Goal: Information Seeking & Learning: Learn about a topic

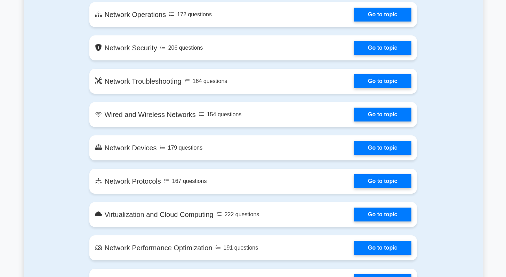
scroll to position [486, 0]
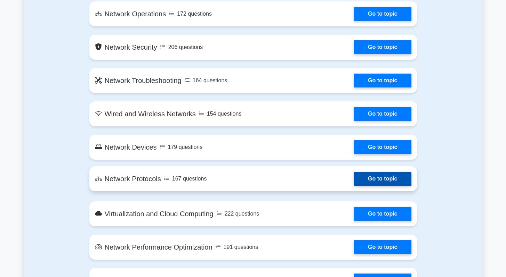
click at [400, 178] on link "Go to topic" at bounding box center [382, 179] width 57 height 14
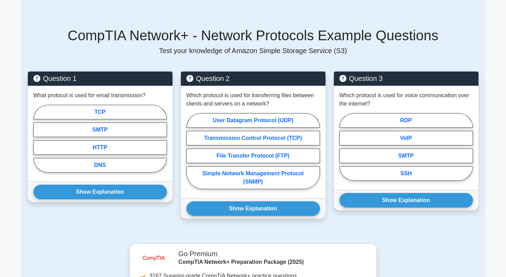
scroll to position [416, 0]
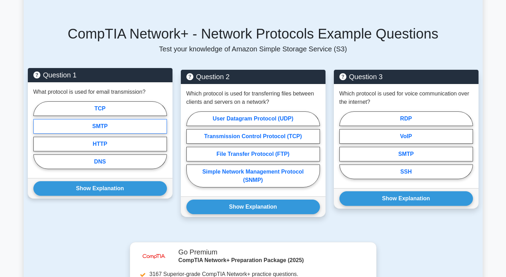
click at [133, 119] on label "SMTP" at bounding box center [99, 126] width 133 height 15
click at [38, 135] on input "SMTP" at bounding box center [35, 137] width 5 height 5
radio input "true"
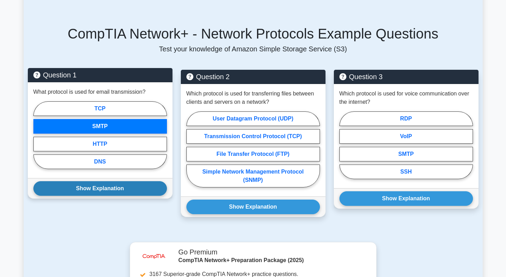
click at [136, 181] on button "Show Explanation" at bounding box center [99, 188] width 133 height 15
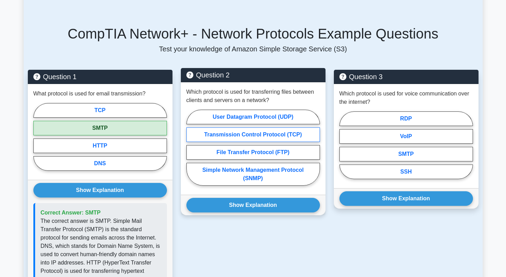
click at [282, 128] on label "Transmission Control Protocol (TCP)" at bounding box center [252, 135] width 133 height 15
click at [191, 148] on input "Transmission Control Protocol (TCP)" at bounding box center [188, 150] width 5 height 5
radio input "true"
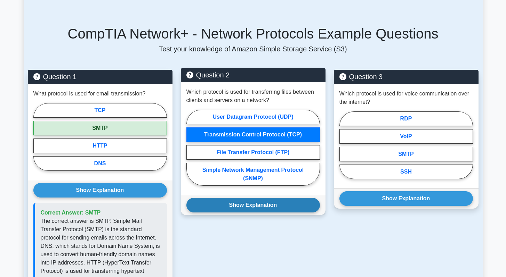
click at [263, 198] on button "Show Explanation" at bounding box center [252, 205] width 133 height 15
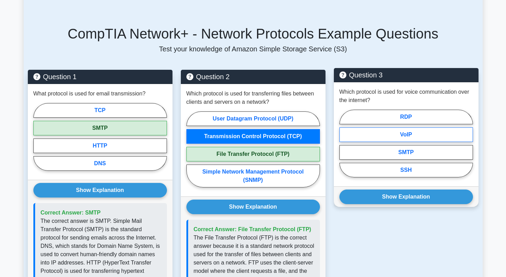
click at [422, 130] on label "VoIP" at bounding box center [405, 135] width 133 height 15
click at [344, 144] on input "VoIP" at bounding box center [341, 146] width 5 height 5
radio input "true"
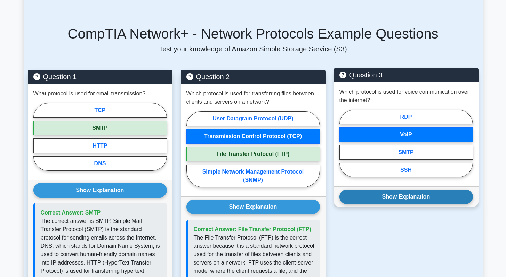
click at [417, 194] on button "Show Explanation" at bounding box center [405, 197] width 133 height 15
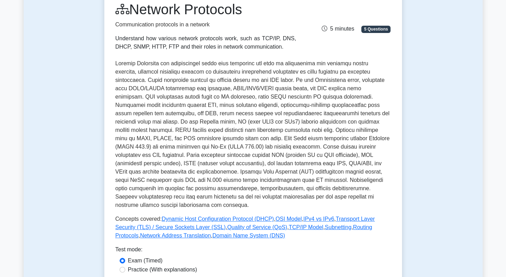
scroll to position [0, 0]
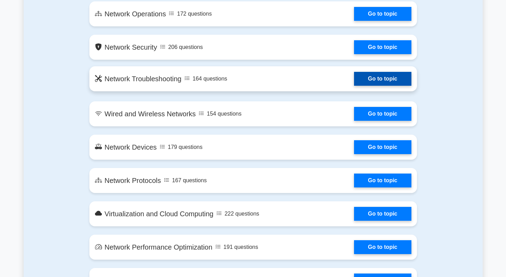
scroll to position [3973, 0]
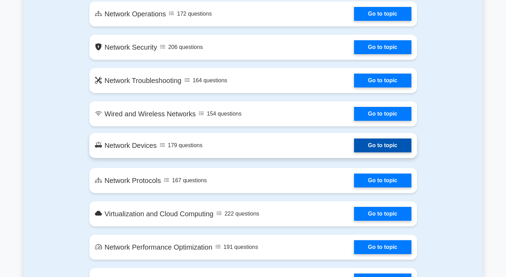
click at [354, 145] on link "Go to topic" at bounding box center [382, 146] width 57 height 14
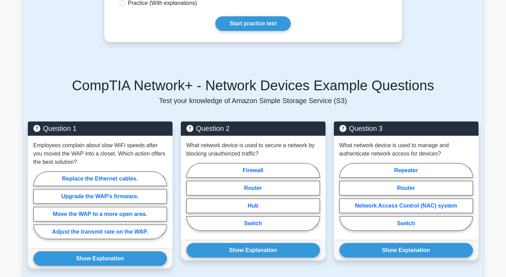
scroll to position [391, 0]
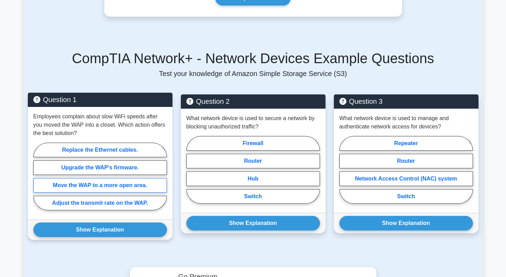
click at [117, 190] on label "Move the WAP to a more open area." at bounding box center [99, 185] width 133 height 15
click at [38, 181] on input "Move the WAP to a more open area." at bounding box center [35, 179] width 5 height 5
radio input "true"
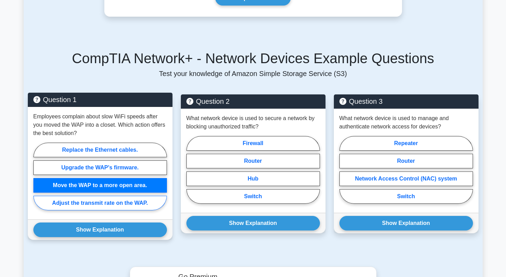
click at [116, 205] on label "Adjust the transmit rate on the WAP." at bounding box center [99, 203] width 133 height 15
click at [38, 181] on input "Adjust the transmit rate on the WAP." at bounding box center [35, 179] width 5 height 5
radio input "true"
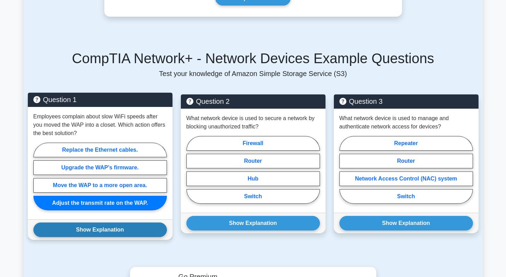
click at [114, 232] on button "Show Explanation" at bounding box center [99, 230] width 133 height 15
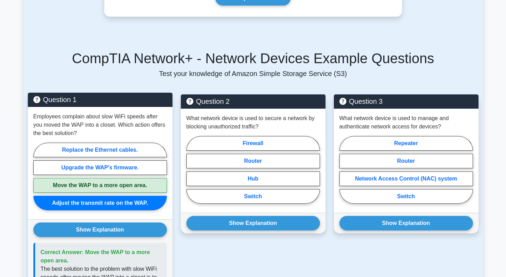
click at [121, 186] on label "Move the WAP to a more open area." at bounding box center [99, 185] width 133 height 15
click at [38, 181] on input "Move the WAP to a more open area." at bounding box center [35, 179] width 5 height 5
radio input "true"
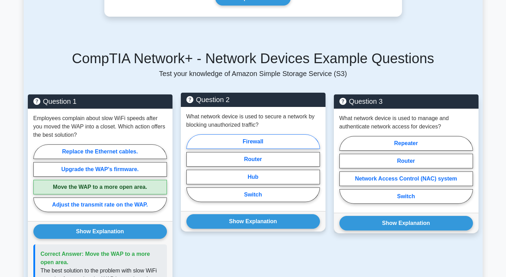
click at [248, 141] on label "Firewall" at bounding box center [252, 142] width 133 height 15
click at [191, 168] on input "Firewall" at bounding box center [188, 170] width 5 height 5
radio input "true"
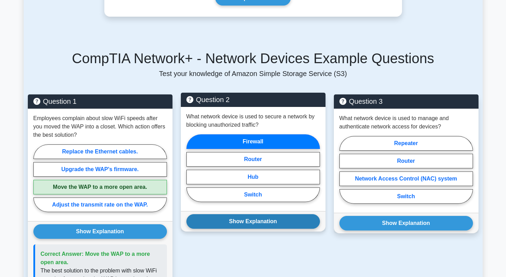
click at [248, 225] on button "Show Explanation" at bounding box center [252, 221] width 133 height 15
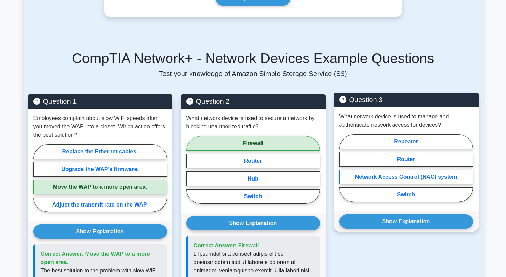
click at [405, 179] on label "Network Access Control (NAC) system" at bounding box center [405, 177] width 133 height 15
click at [344, 173] on input "Network Access Control (NAC) system" at bounding box center [341, 170] width 5 height 5
radio input "true"
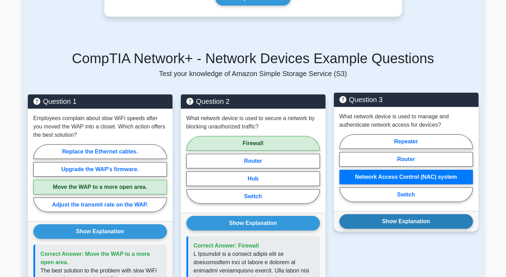
click at [401, 220] on button "Show Explanation" at bounding box center [405, 221] width 133 height 15
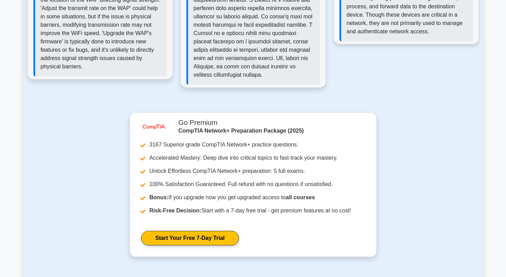
scroll to position [763, 0]
